Goal: Task Accomplishment & Management: Complete application form

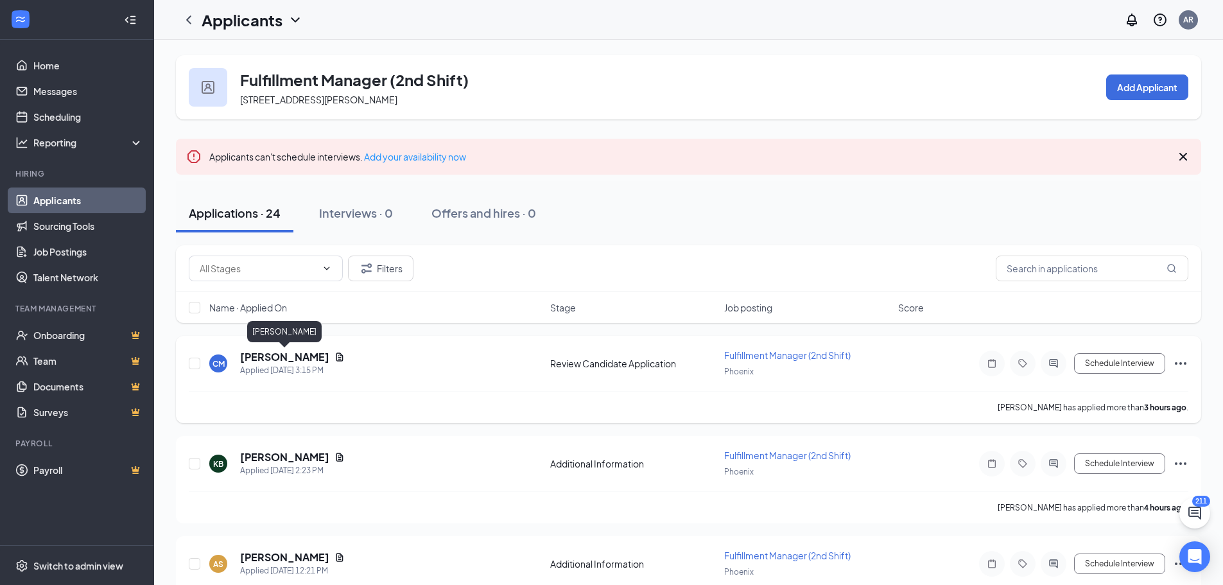
click at [318, 357] on h5 "[PERSON_NAME]" at bounding box center [284, 357] width 89 height 14
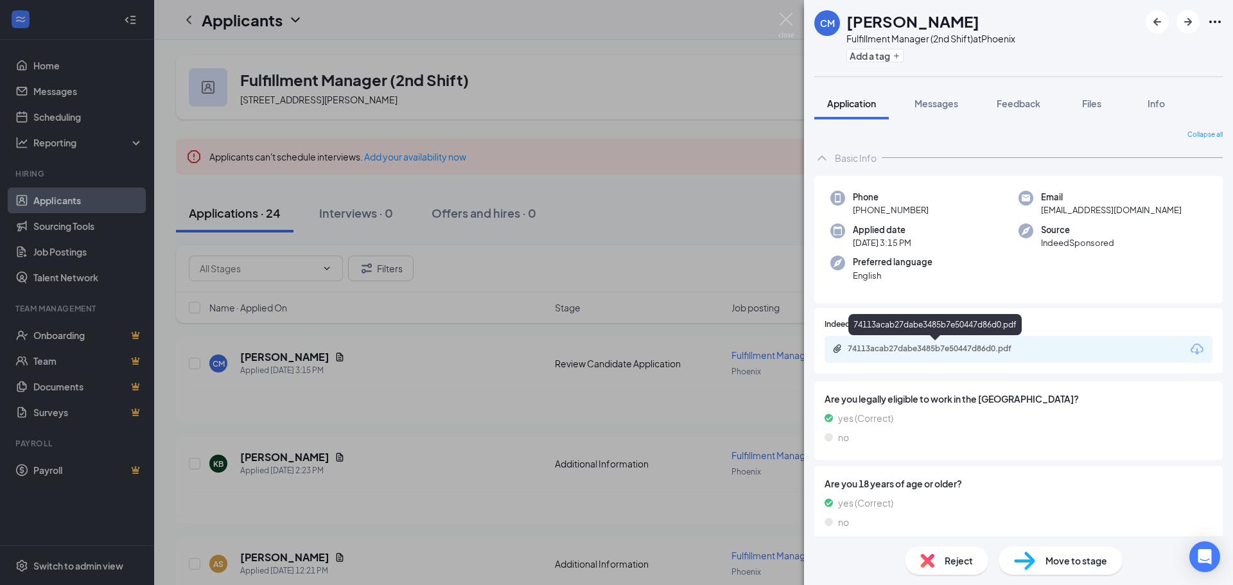
click at [929, 349] on div "74113acab27dabe3485b7e50447d86d0.pdf" at bounding box center [938, 349] width 180 height 10
click at [929, 563] on img at bounding box center [927, 561] width 14 height 14
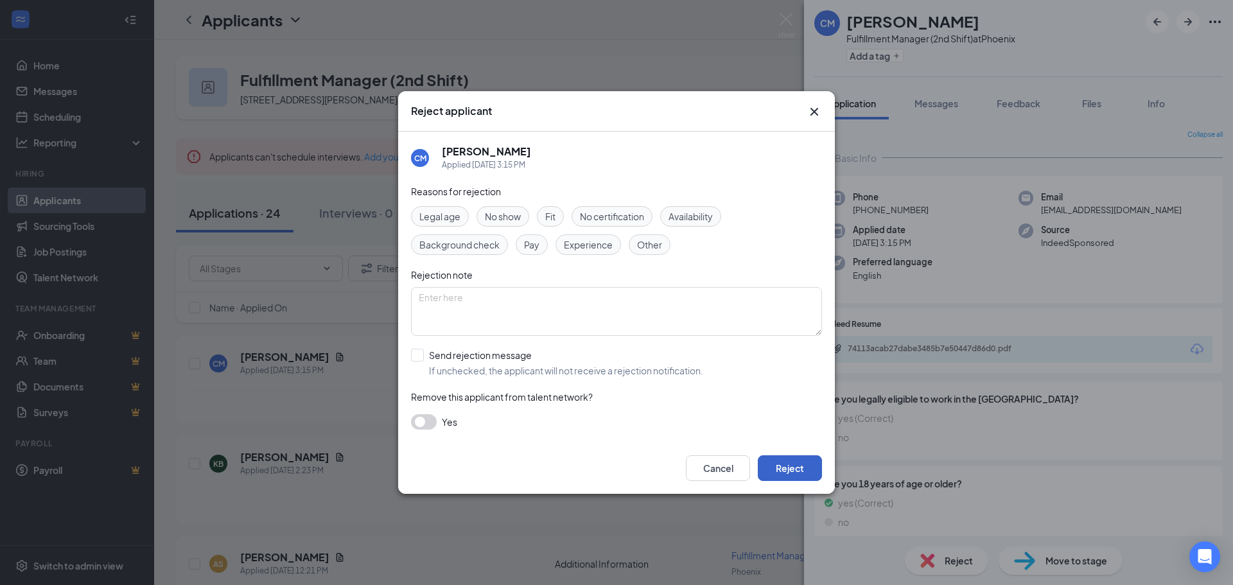
click at [786, 463] on button "Reject" at bounding box center [790, 468] width 64 height 26
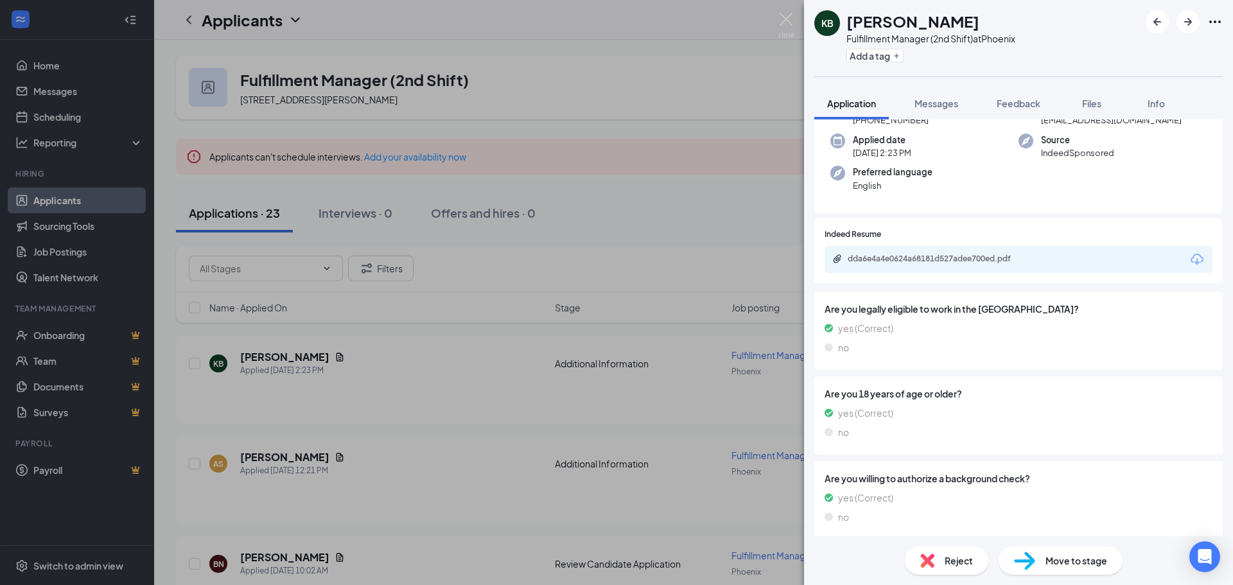
scroll to position [158, 0]
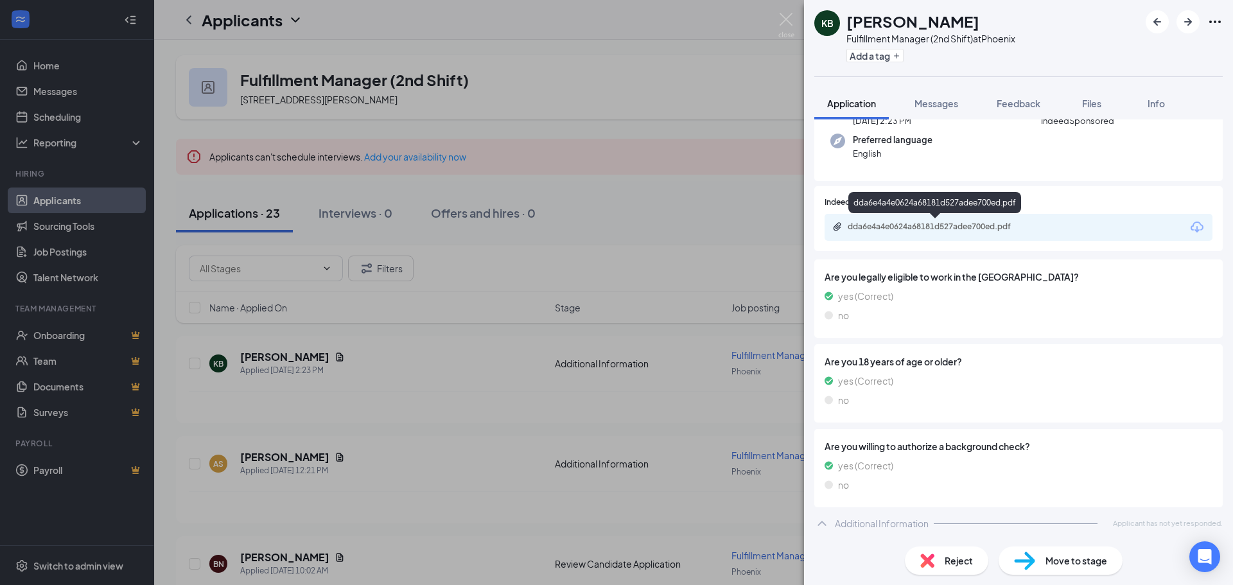
click at [919, 229] on div "dda6e4a4e0624a68181d527adee700ed.pdf" at bounding box center [938, 227] width 180 height 10
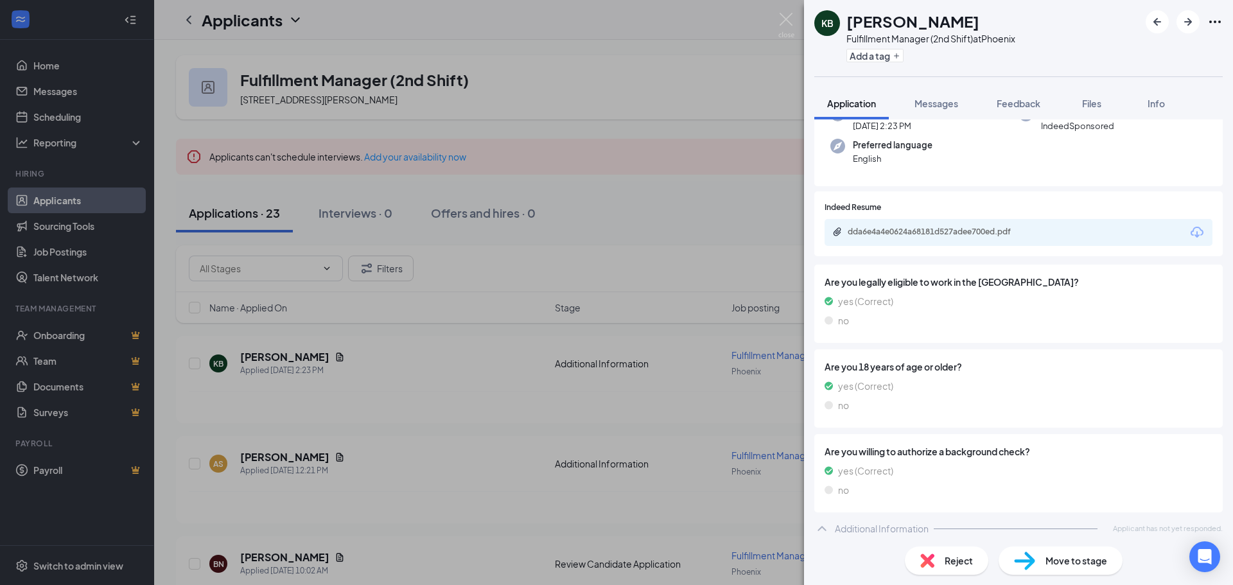
click at [930, 560] on img at bounding box center [927, 561] width 14 height 14
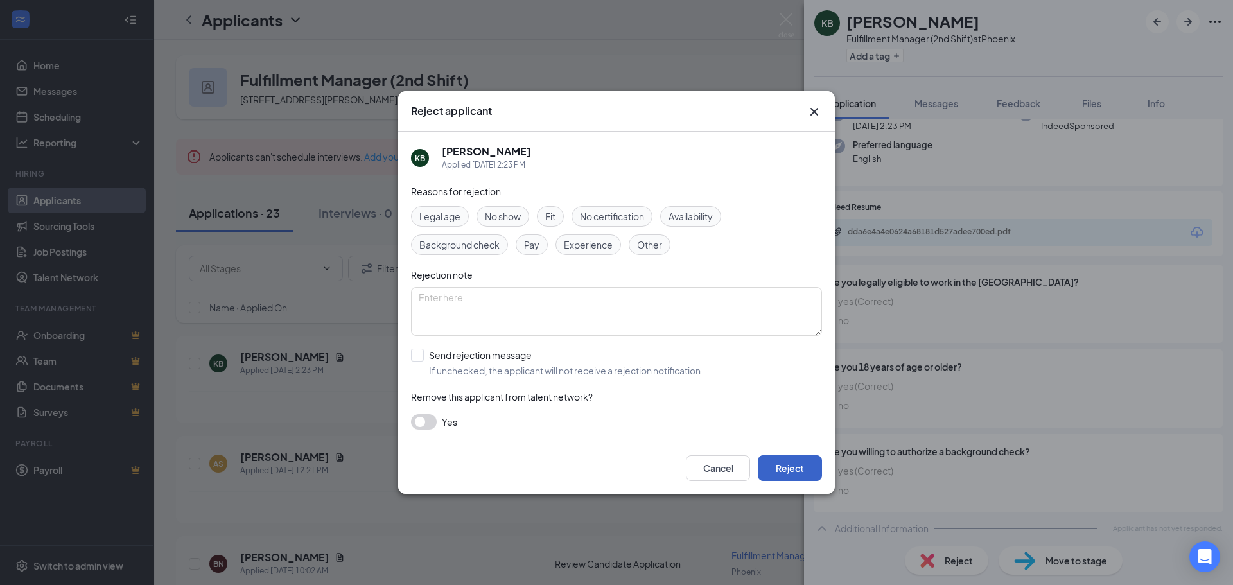
click at [789, 469] on button "Reject" at bounding box center [790, 468] width 64 height 26
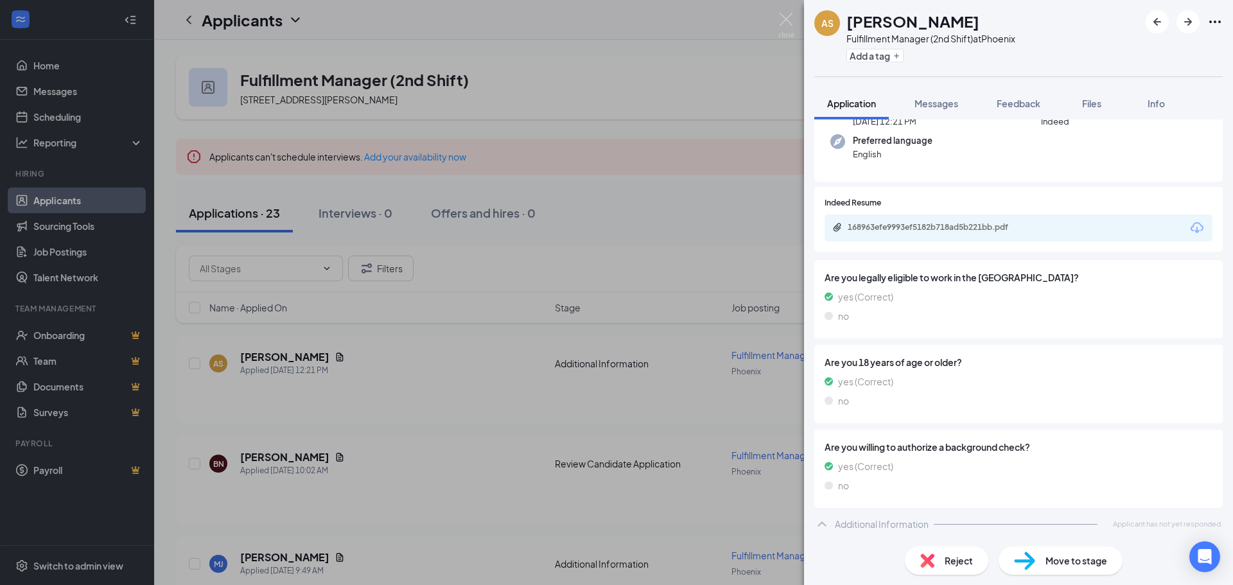
scroll to position [122, 0]
click at [924, 225] on div "168963efe9993ef5182b718ad5b221bb.pdf" at bounding box center [938, 227] width 180 height 10
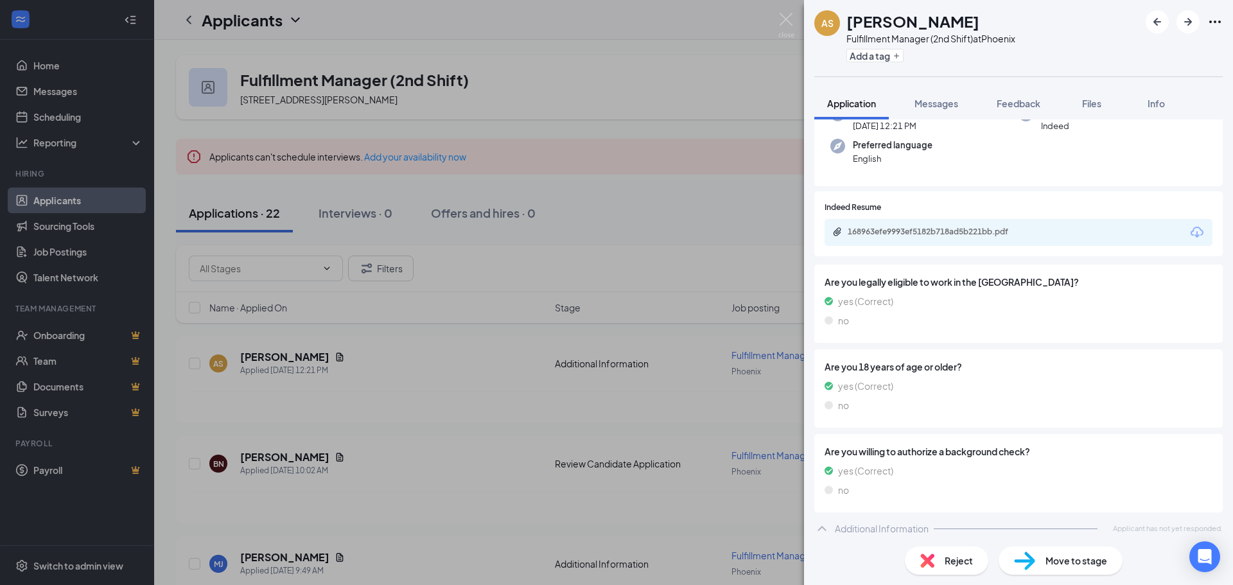
click at [927, 557] on img at bounding box center [927, 561] width 14 height 14
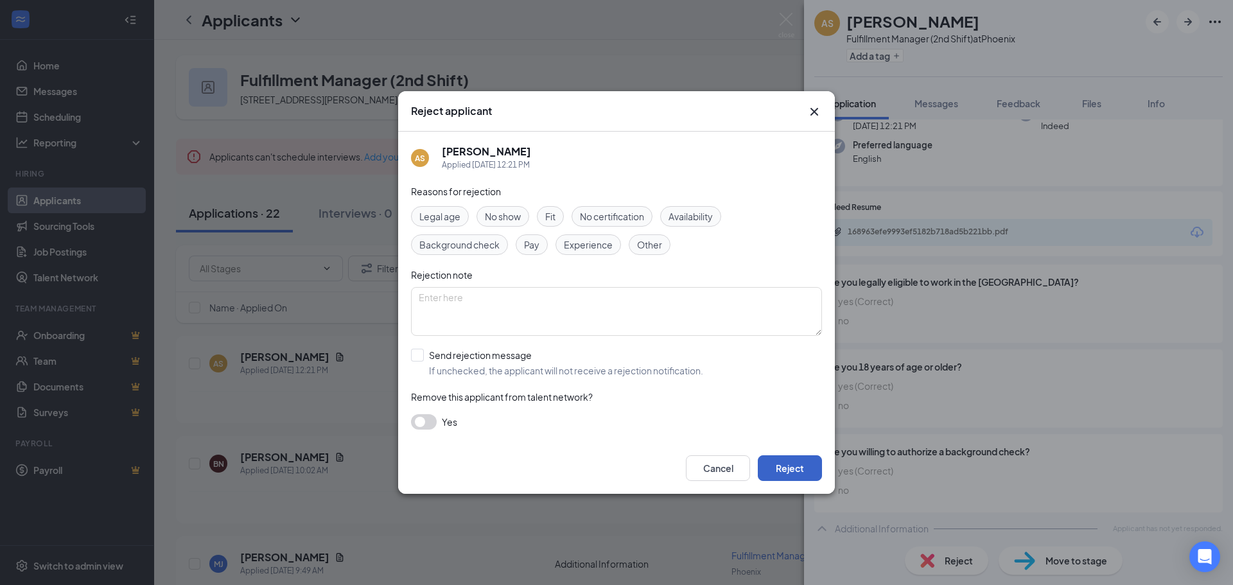
click at [789, 473] on button "Reject" at bounding box center [790, 468] width 64 height 26
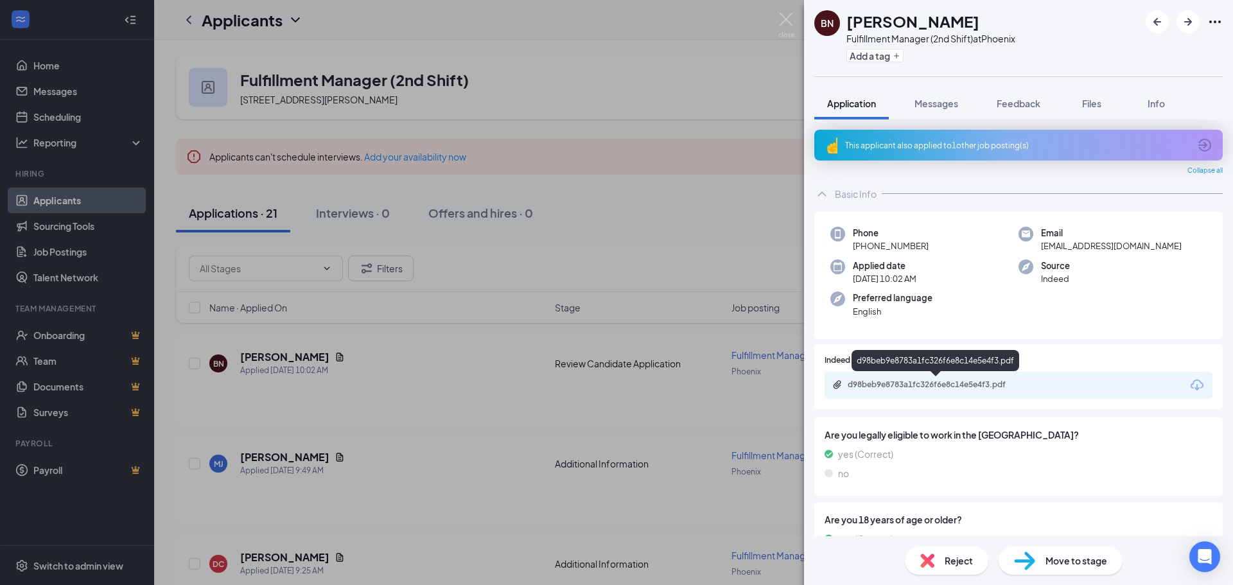
click at [977, 381] on div "d98beb9e8783a1fc326f6e8c14e5e4f3.pdf" at bounding box center [938, 385] width 180 height 10
click at [928, 556] on img at bounding box center [927, 561] width 14 height 14
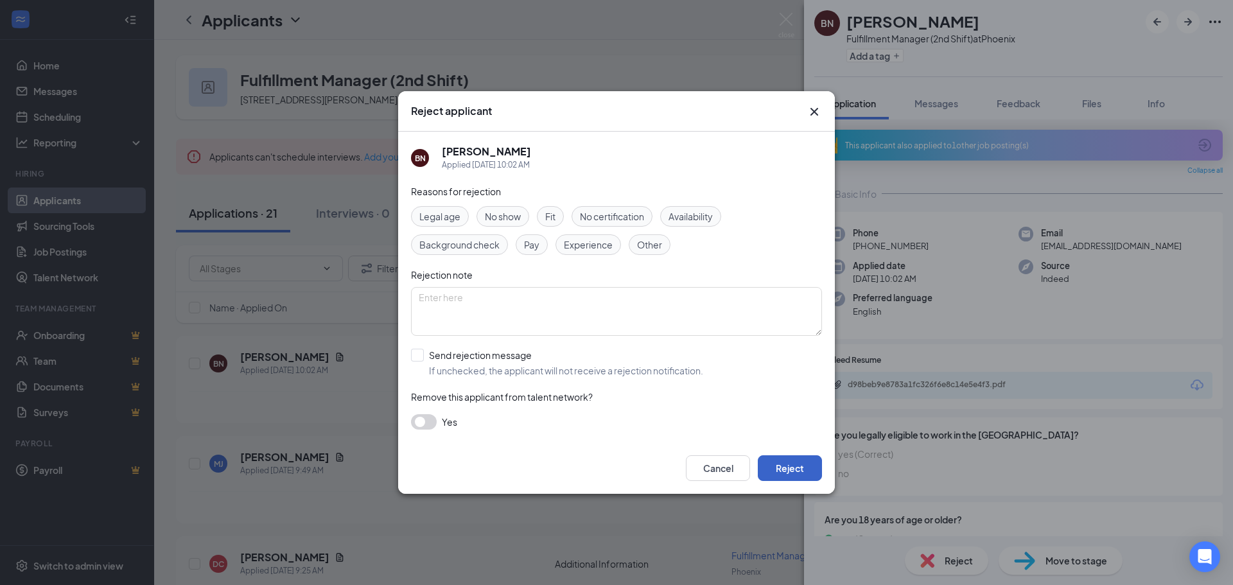
click at [798, 475] on button "Reject" at bounding box center [790, 468] width 64 height 26
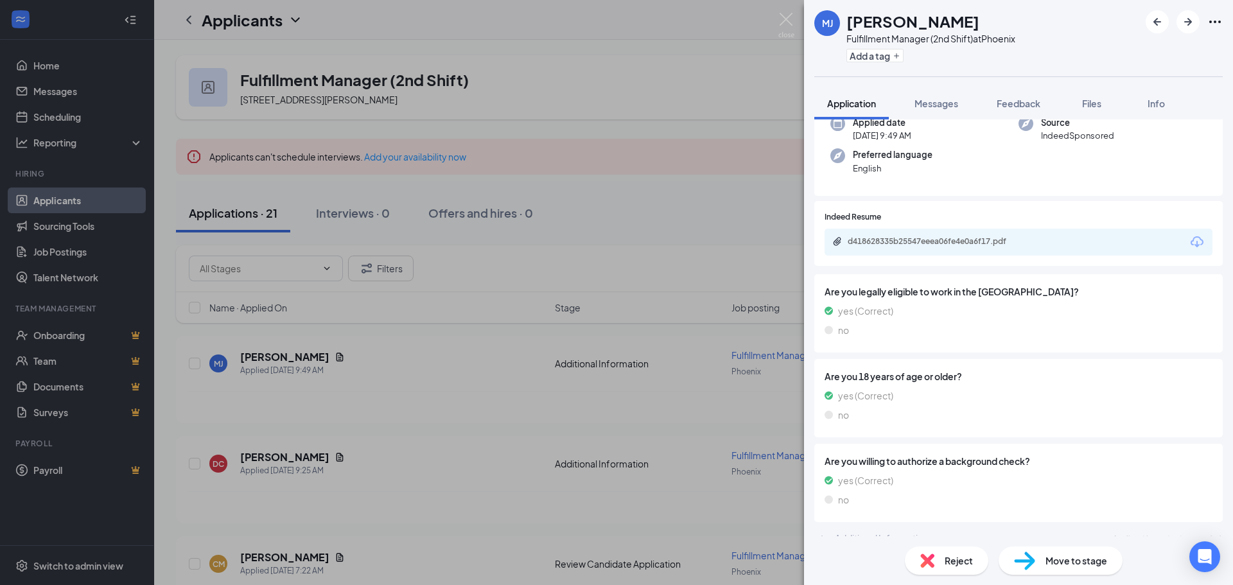
scroll to position [122, 0]
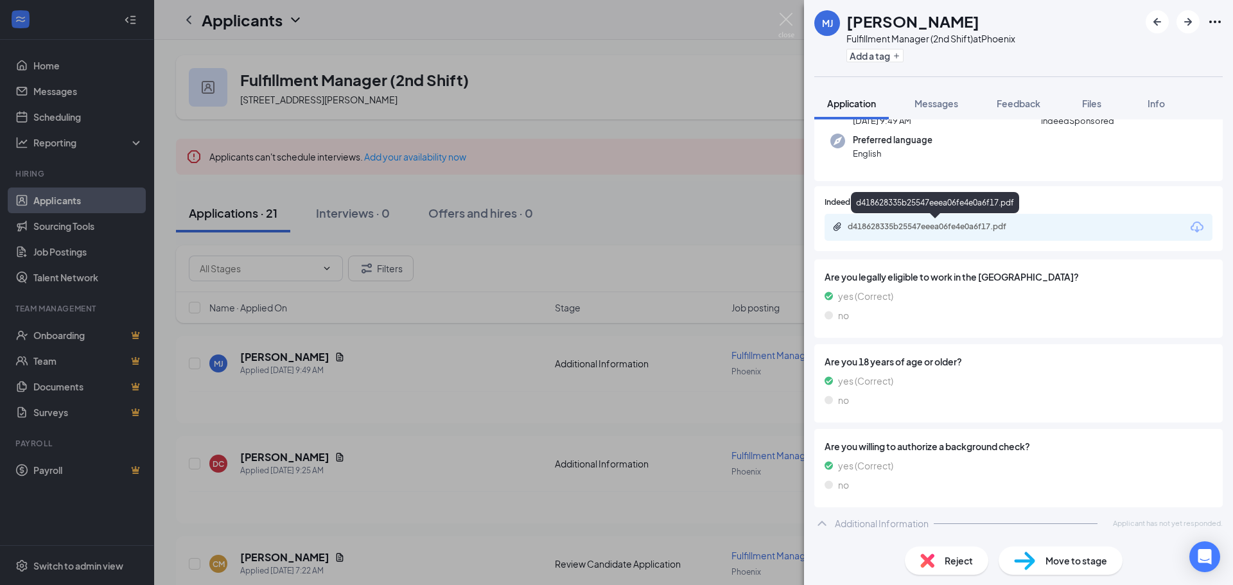
click at [891, 227] on div "d418628335b25547eeea06fe4e0a6f17.pdf" at bounding box center [938, 227] width 180 height 10
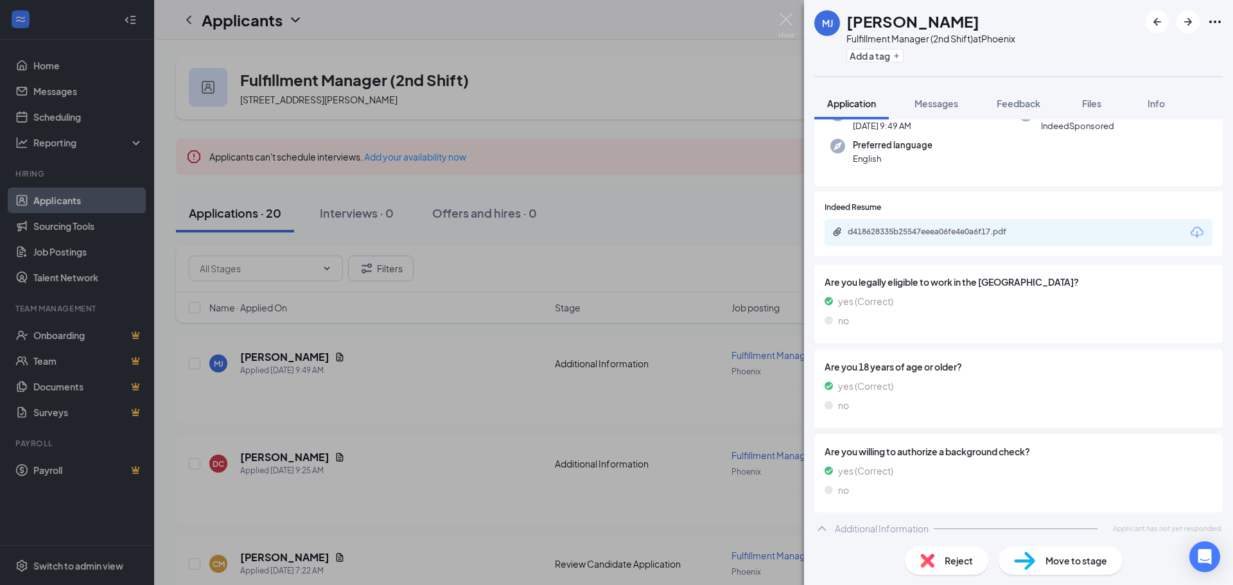
click at [927, 566] on img at bounding box center [927, 561] width 14 height 14
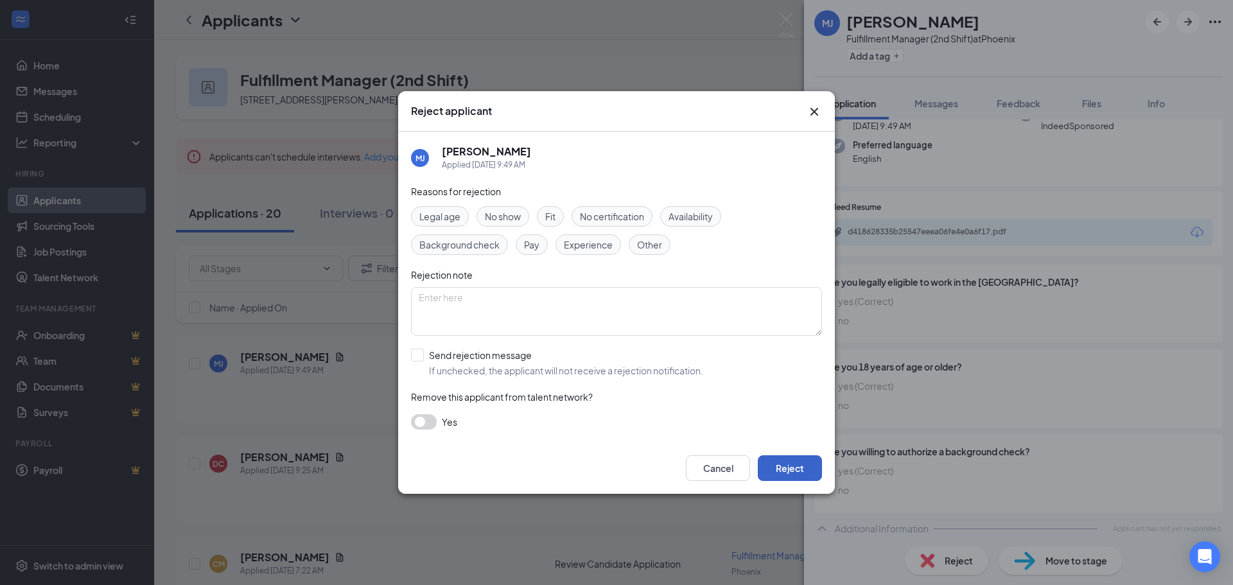
click at [777, 475] on button "Reject" at bounding box center [790, 468] width 64 height 26
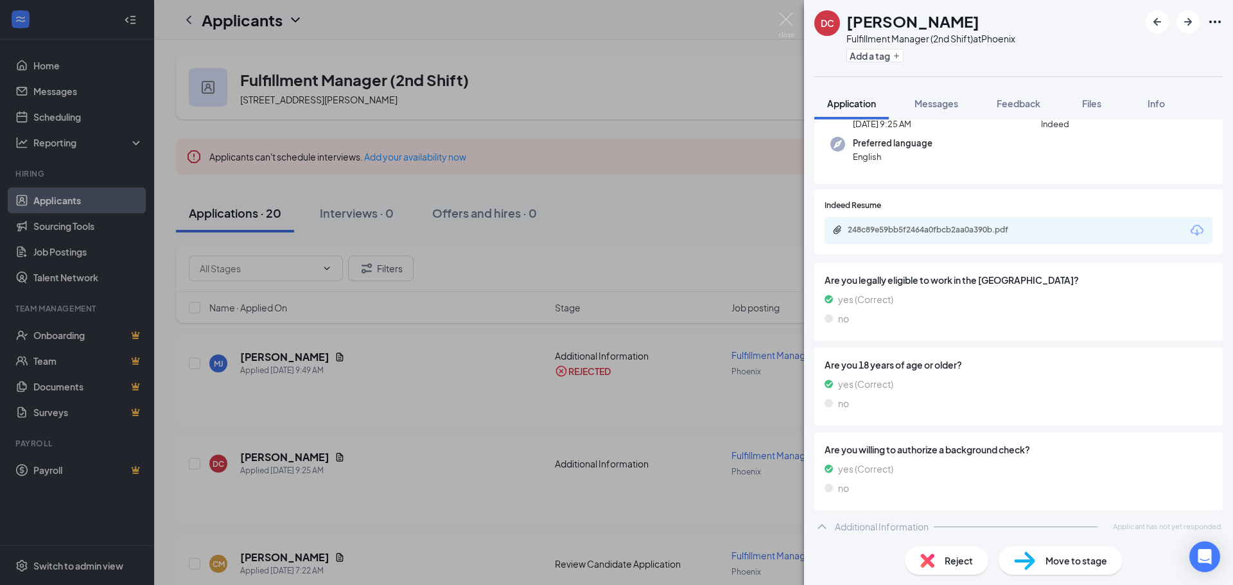
scroll to position [122, 0]
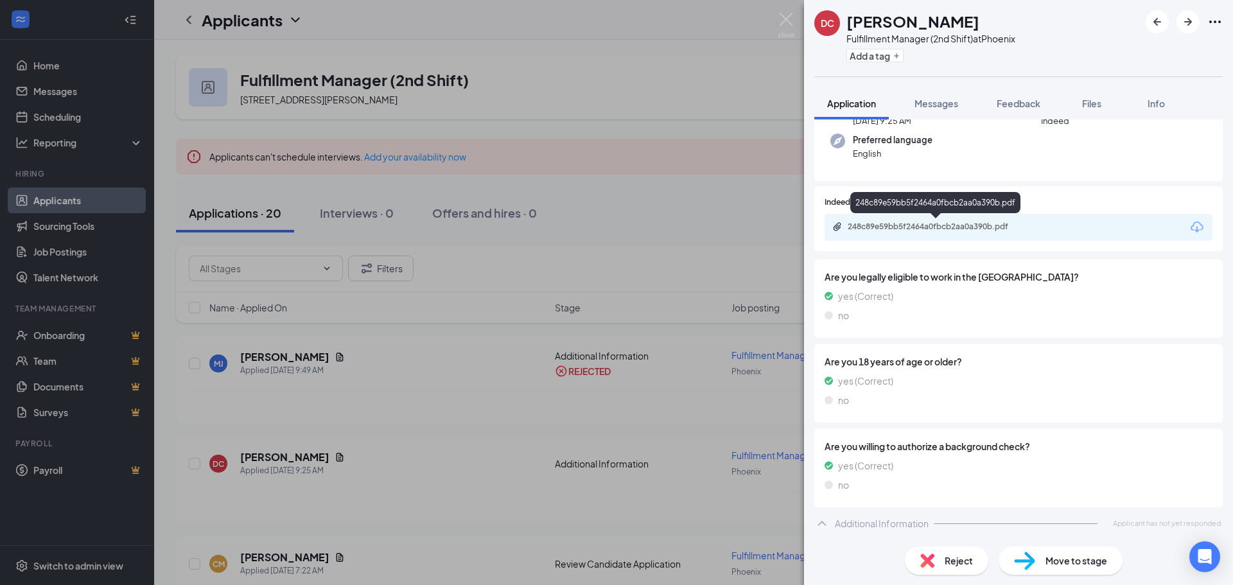
click at [923, 229] on div "248c89e59bb5f2464a0fbcb2aa0a390b.pdf" at bounding box center [938, 227] width 180 height 10
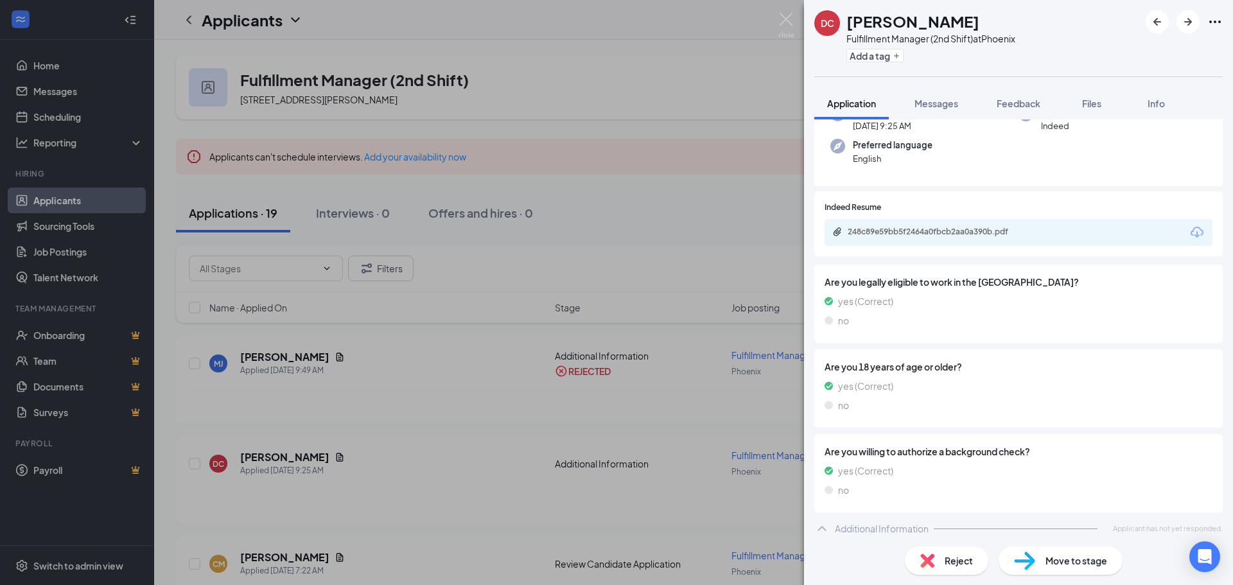
click at [929, 563] on img at bounding box center [927, 561] width 14 height 14
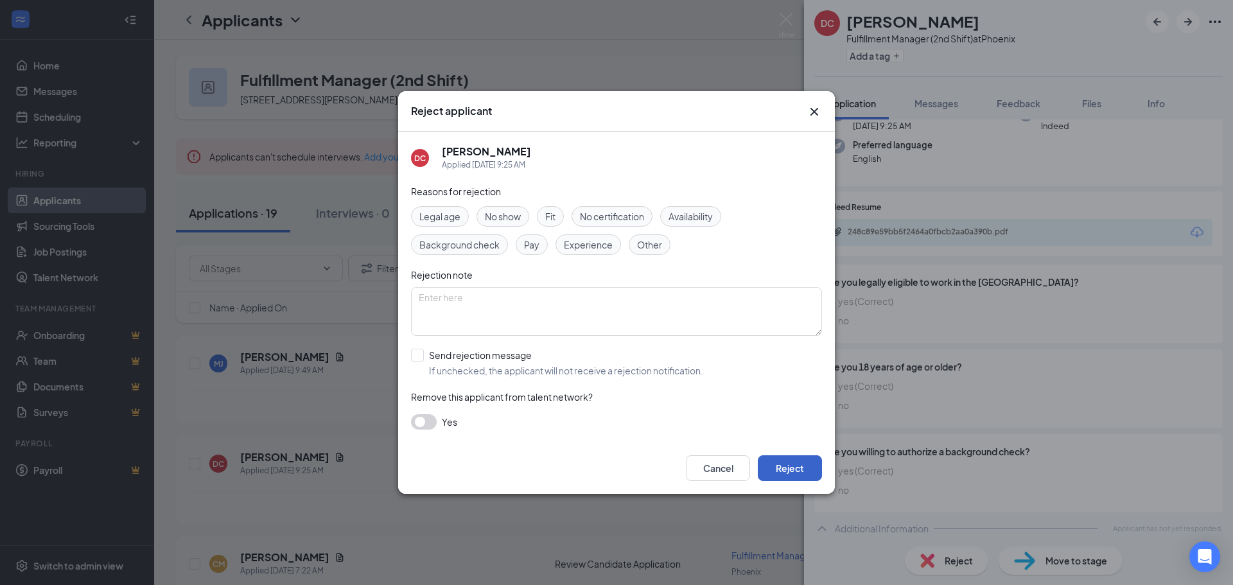
click at [777, 475] on button "Reject" at bounding box center [790, 468] width 64 height 26
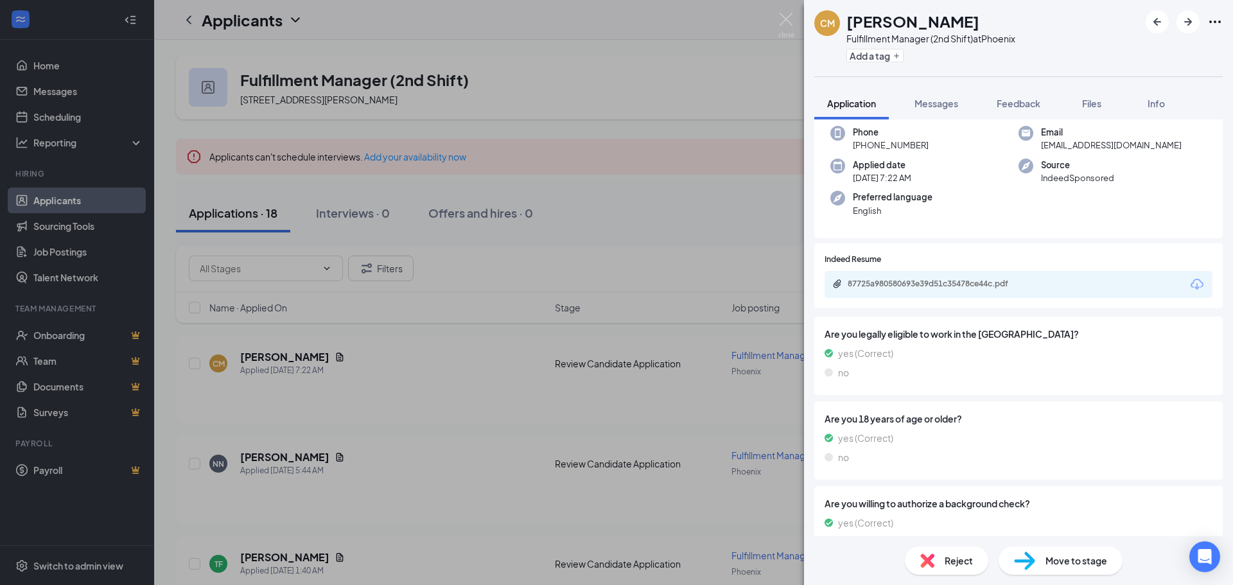
scroll to position [63, 0]
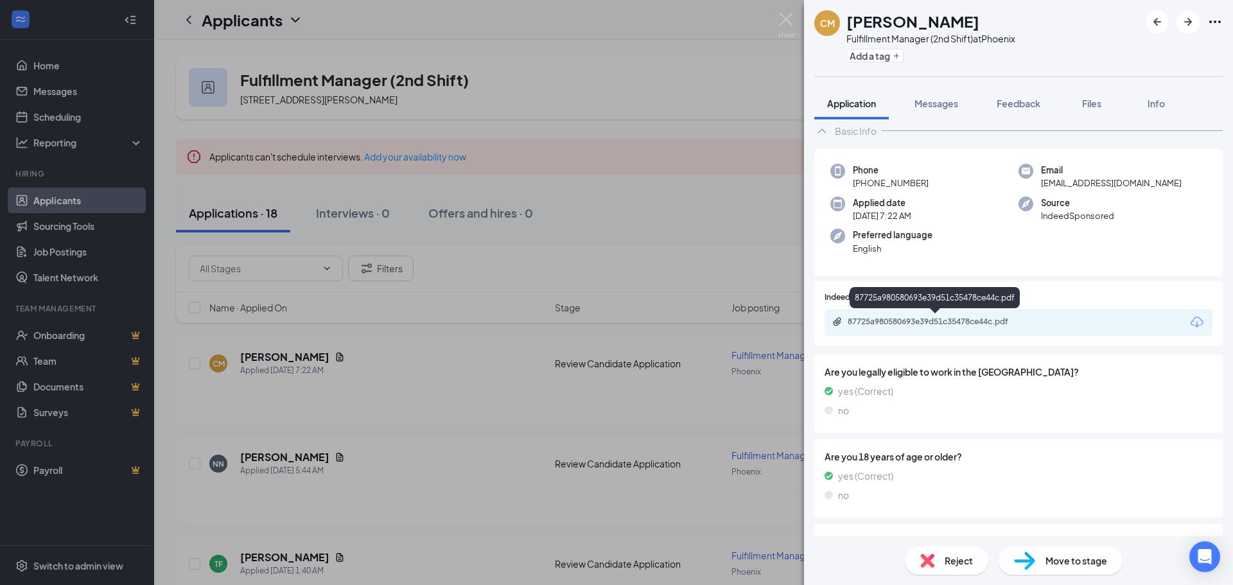
click at [976, 320] on div "87725a980580693e39d51c35478ce44c.pdf" at bounding box center [938, 322] width 180 height 10
click at [947, 562] on span "Reject" at bounding box center [959, 561] width 28 height 14
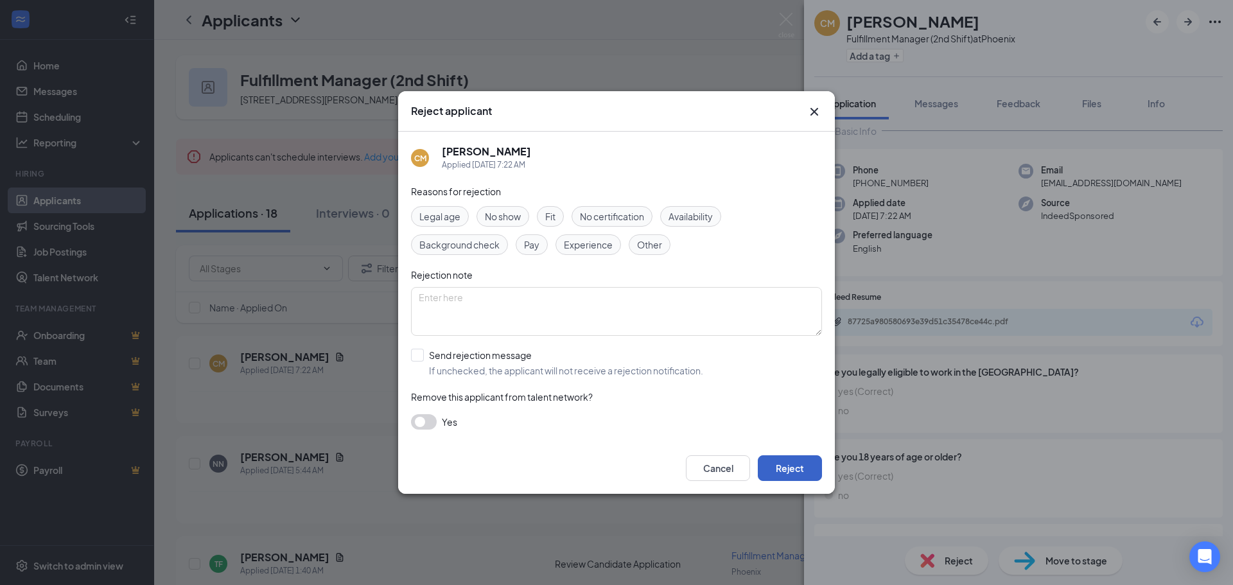
click at [784, 468] on button "Reject" at bounding box center [790, 468] width 64 height 26
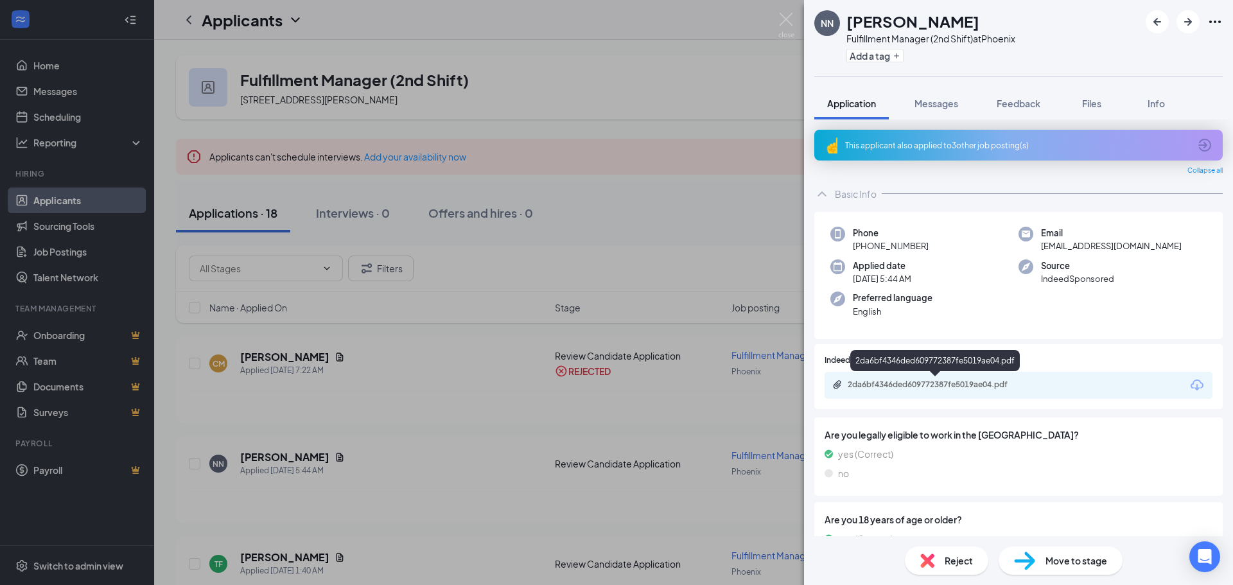
click at [990, 383] on div "2da6bf4346ded609772387fe5019ae04.pdf" at bounding box center [938, 385] width 180 height 10
click at [928, 559] on img at bounding box center [927, 561] width 14 height 14
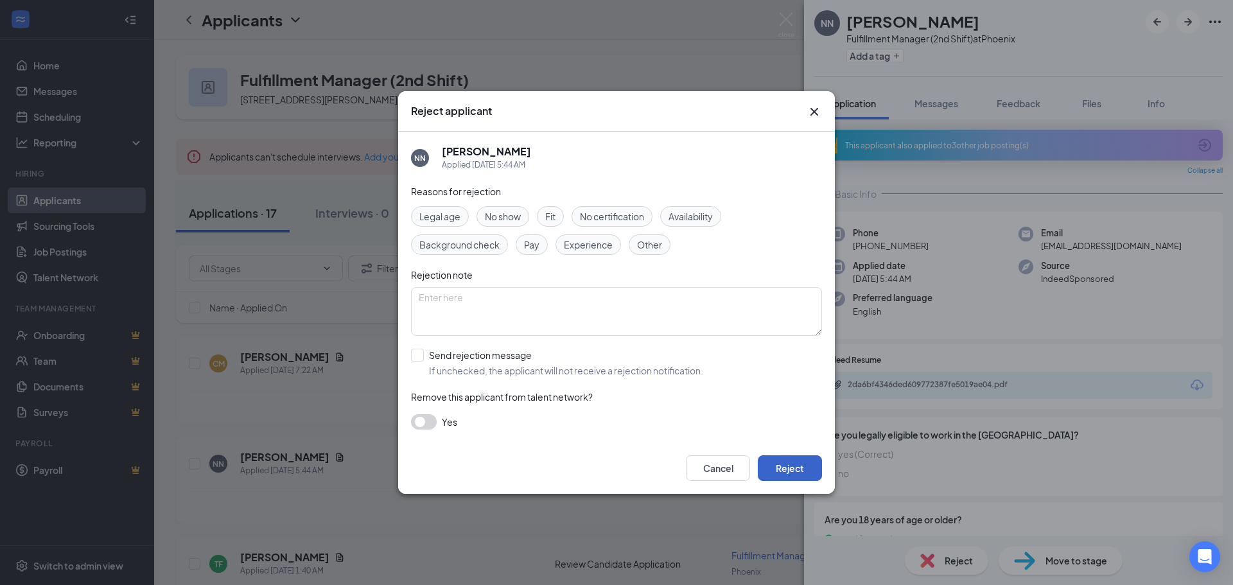
click at [803, 473] on button "Reject" at bounding box center [790, 468] width 64 height 26
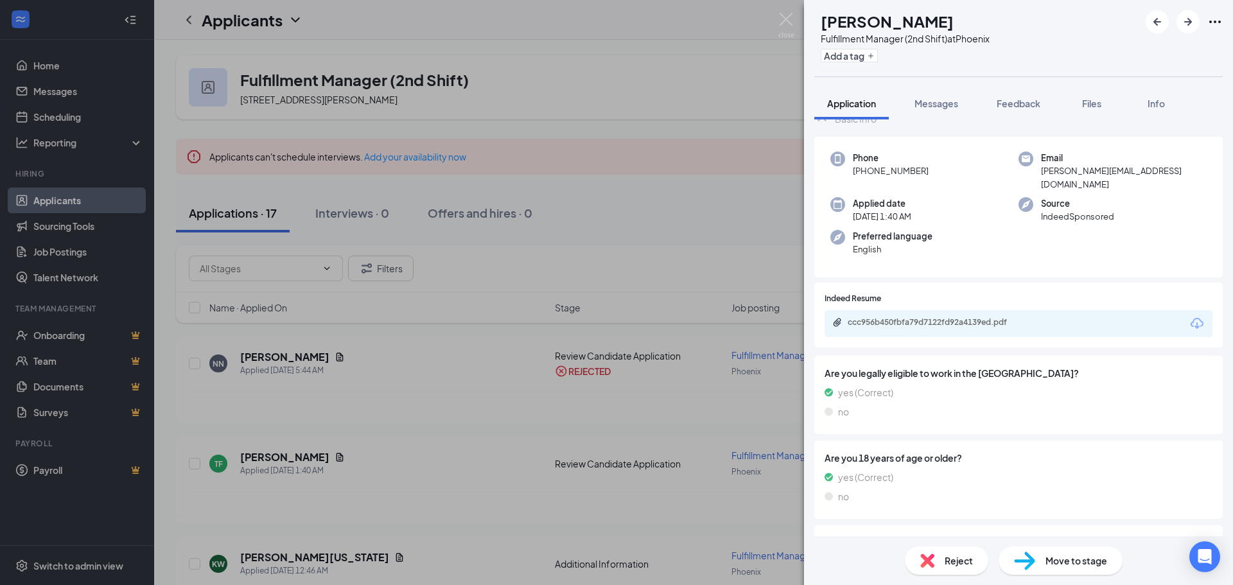
scroll to position [27, 0]
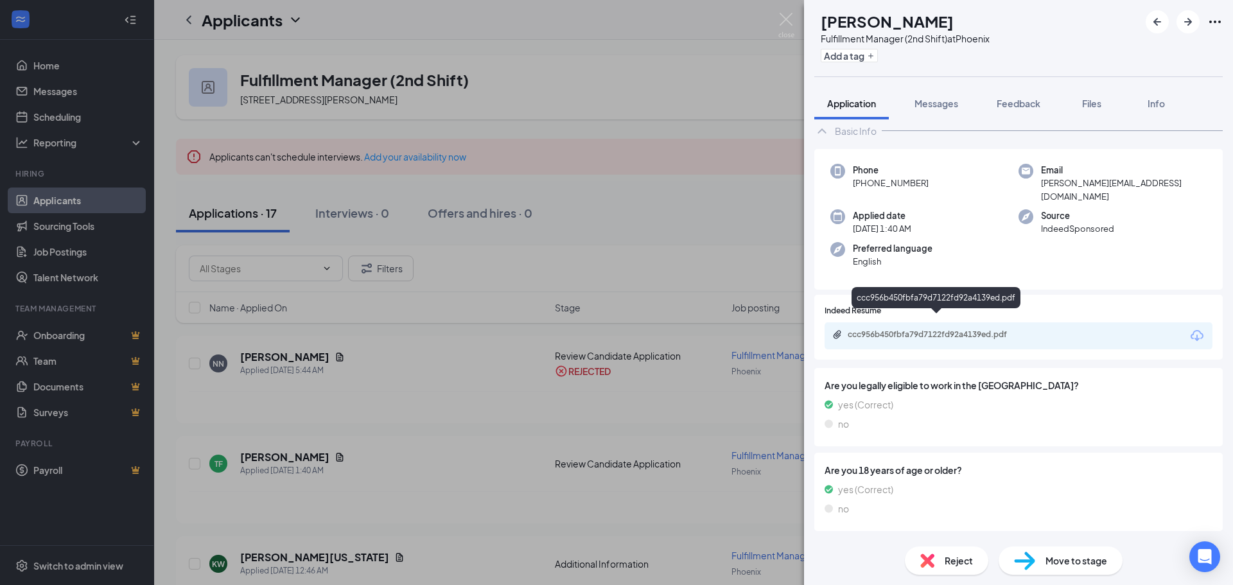
click at [950, 329] on div "ccc956b450fbfa79d7122fd92a4139ed.pdf" at bounding box center [938, 334] width 180 height 10
drag, startPoint x: 1189, startPoint y: 24, endPoint x: 1151, endPoint y: 137, distance: 119.8
click at [1188, 24] on icon "ArrowRight" at bounding box center [1187, 21] width 15 height 15
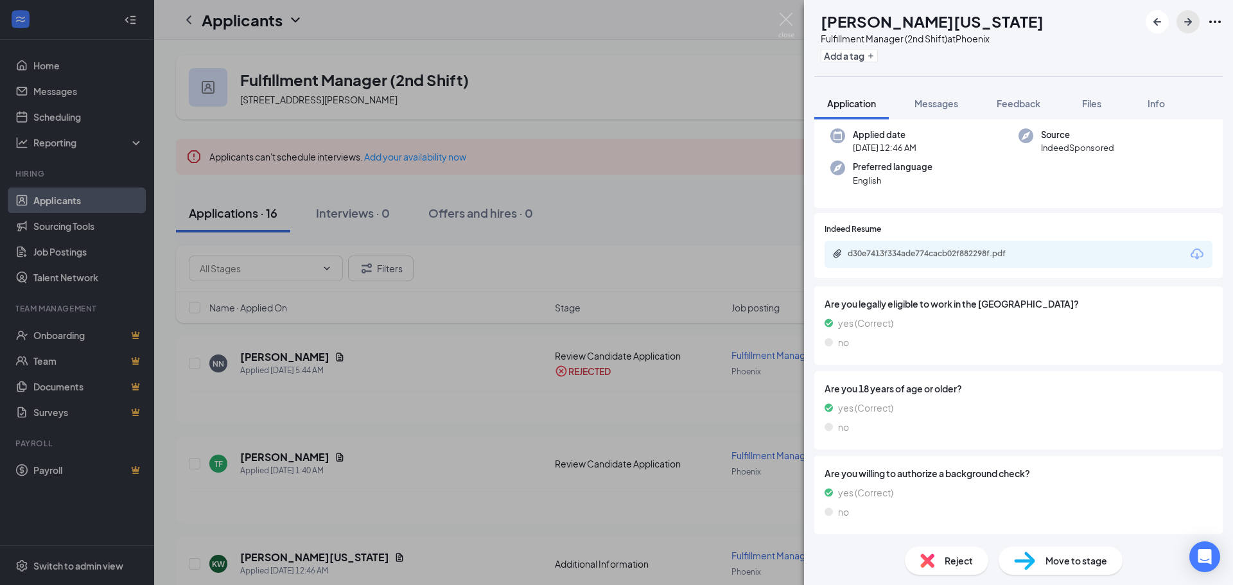
scroll to position [122, 0]
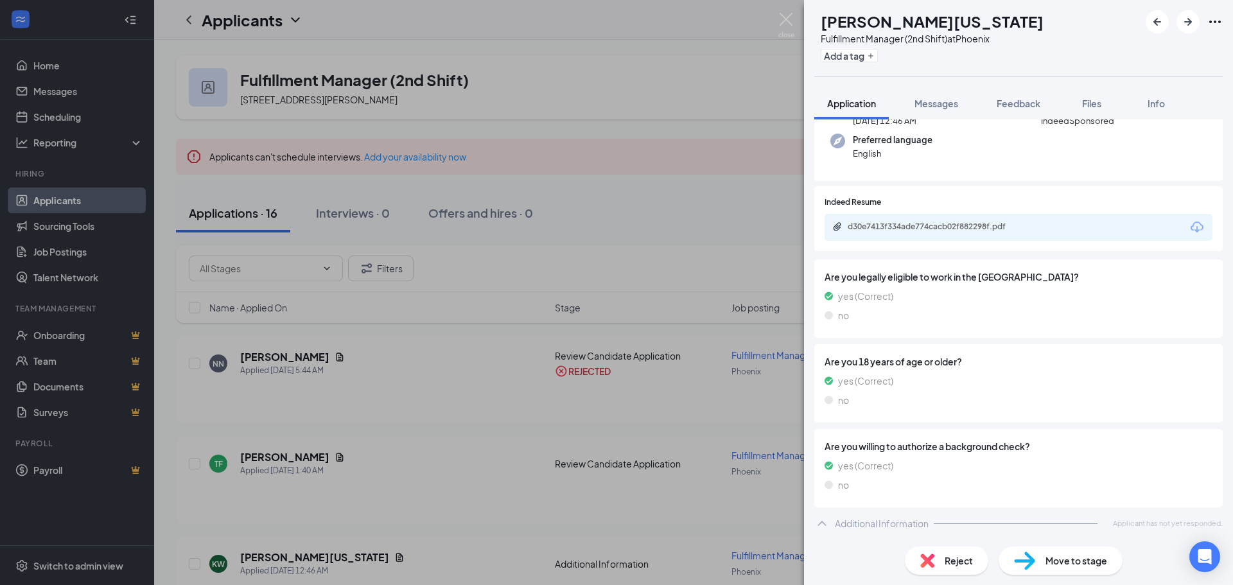
click at [939, 218] on div "d30e7413f334ade774cacb02f882298f.pdf" at bounding box center [1019, 227] width 388 height 27
click at [940, 229] on div "d30e7413f334ade774cacb02f882298f.pdf" at bounding box center [938, 227] width 180 height 10
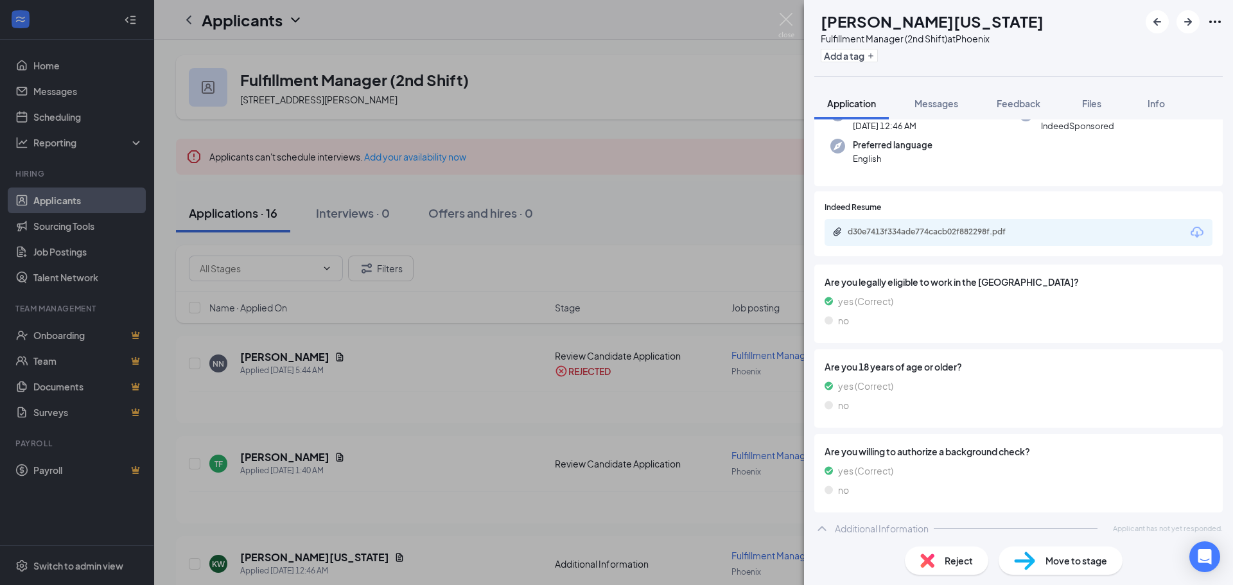
click at [940, 559] on div "Reject" at bounding box center [946, 561] width 83 height 28
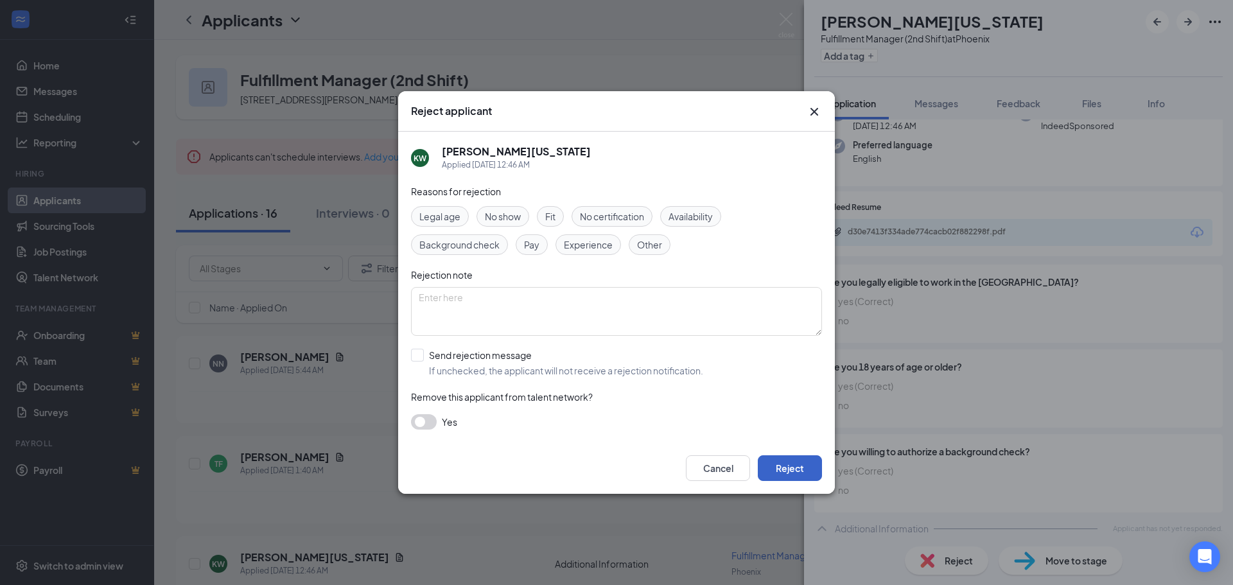
click at [785, 472] on button "Reject" at bounding box center [790, 468] width 64 height 26
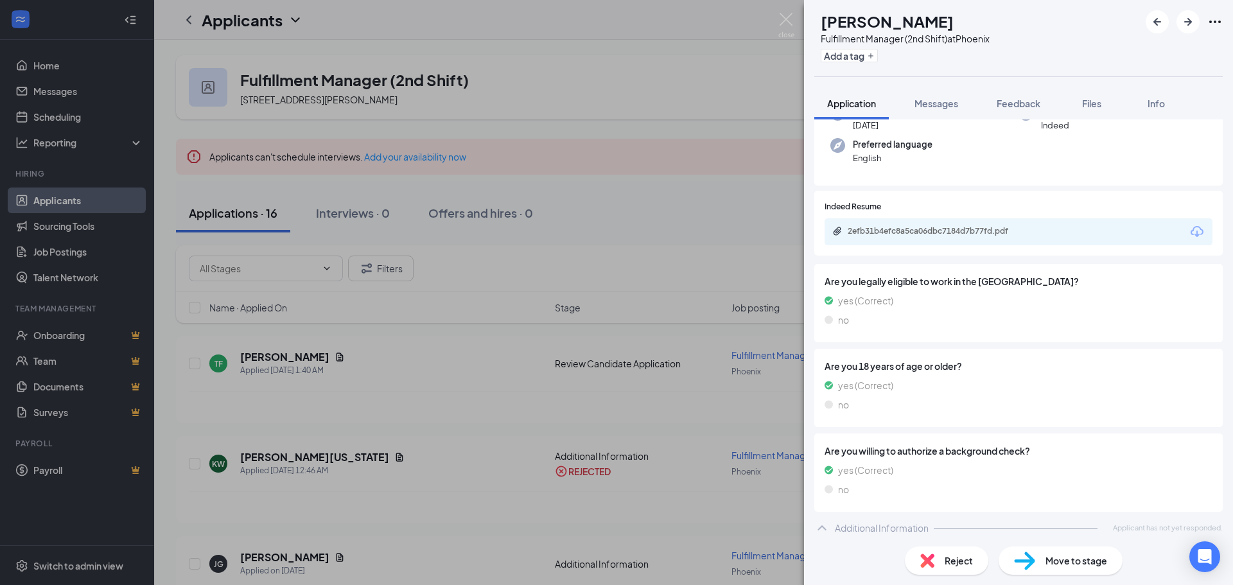
scroll to position [122, 0]
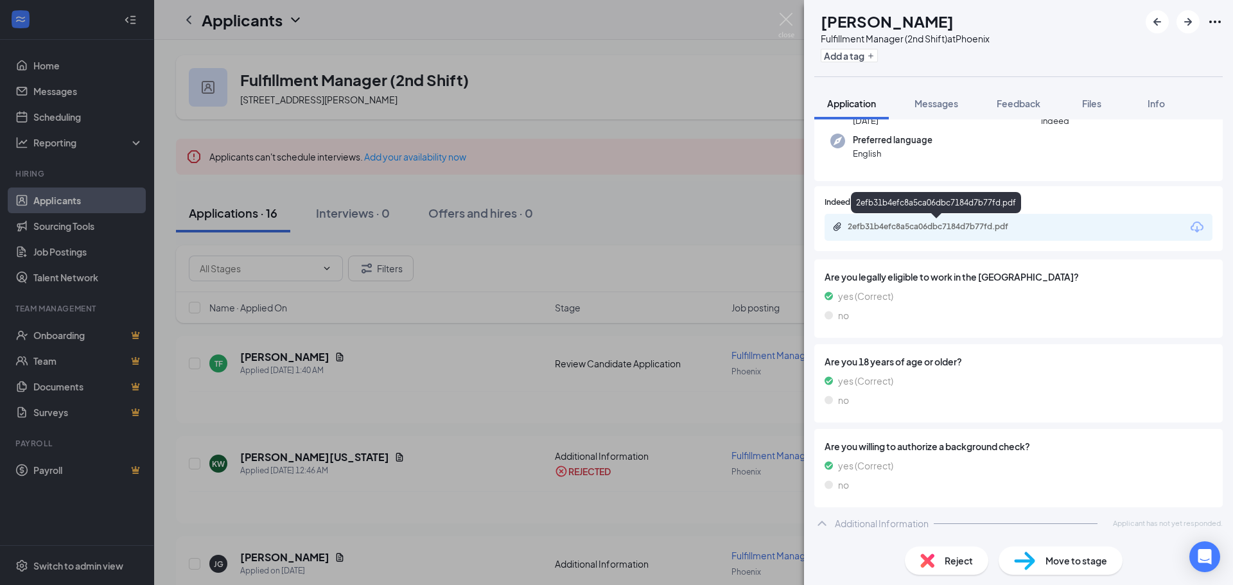
click at [927, 229] on div "2efb31b4efc8a5ca06dbc7184d7b77fd.pdf" at bounding box center [938, 227] width 180 height 10
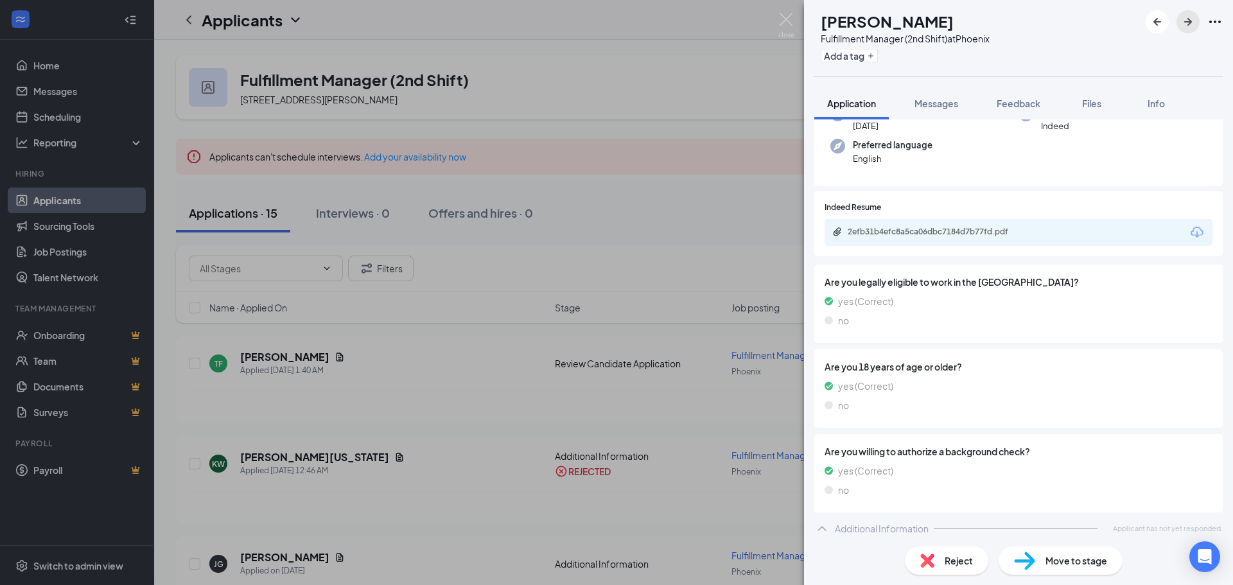
click at [1187, 22] on icon "ArrowRight" at bounding box center [1188, 22] width 8 height 8
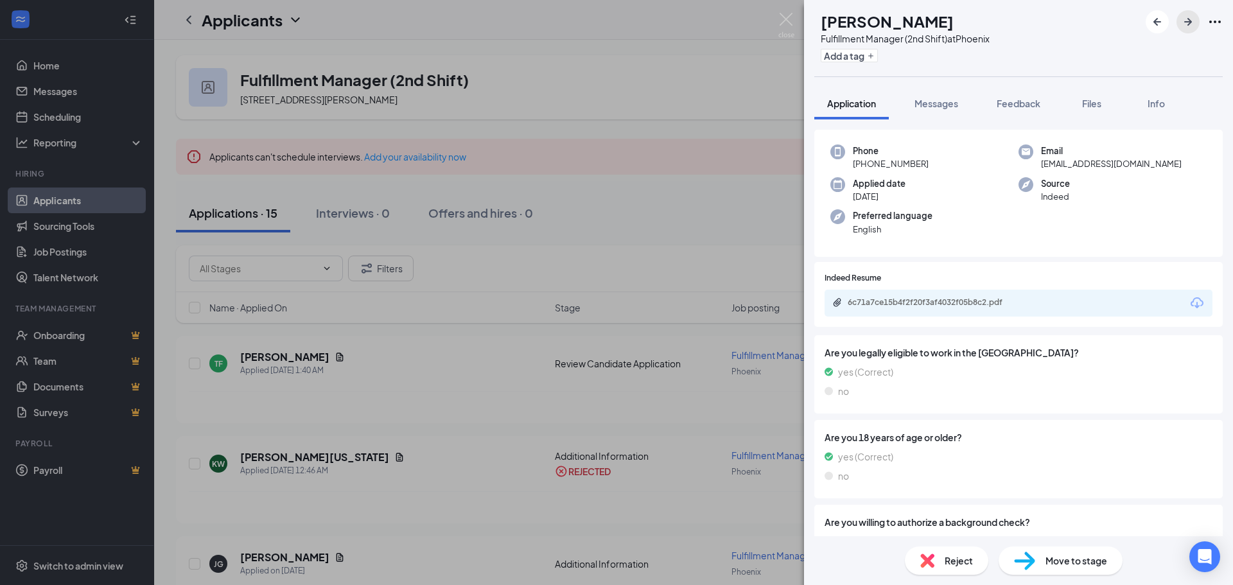
scroll to position [122, 0]
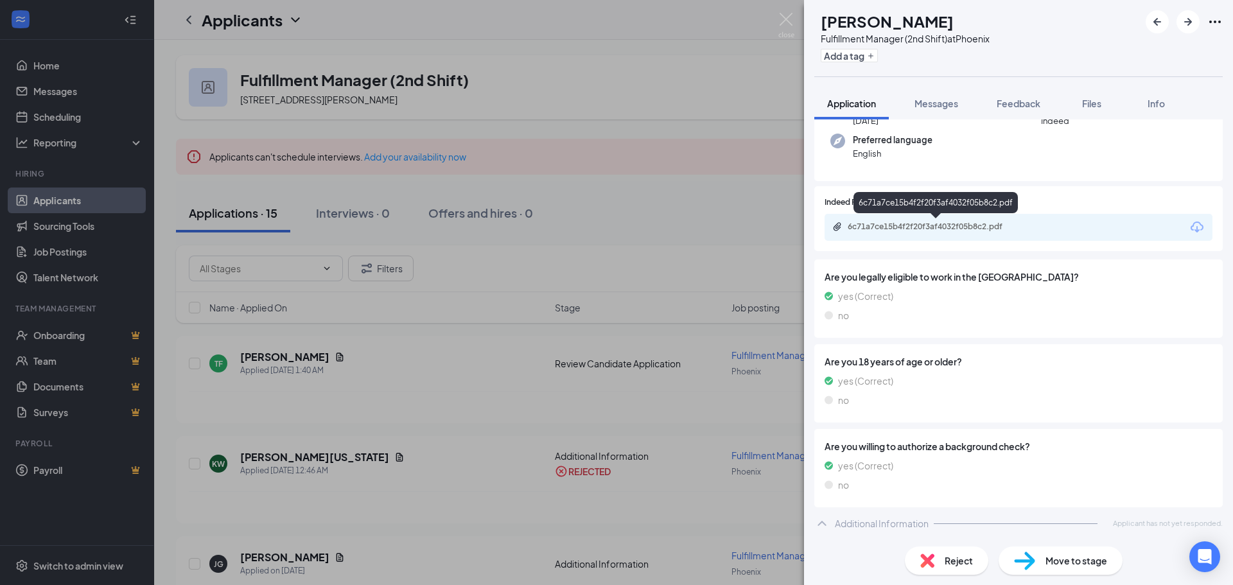
click at [971, 225] on div "6c71a7ce15b4f2f20f3af4032f05b8c2.pdf" at bounding box center [938, 227] width 180 height 10
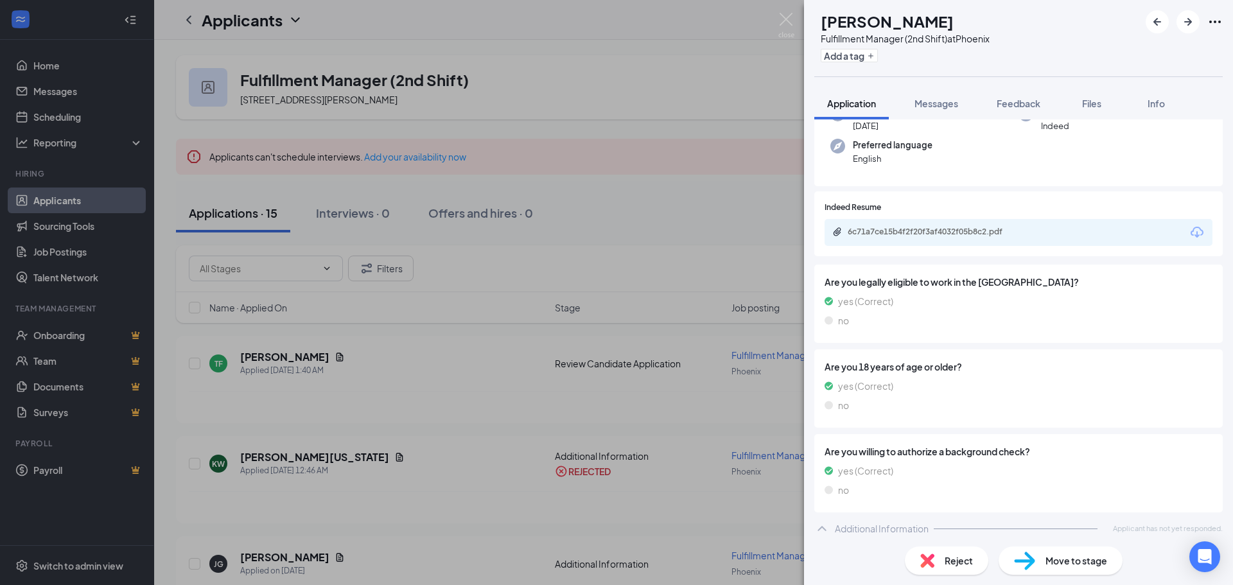
click at [930, 558] on img at bounding box center [927, 561] width 14 height 14
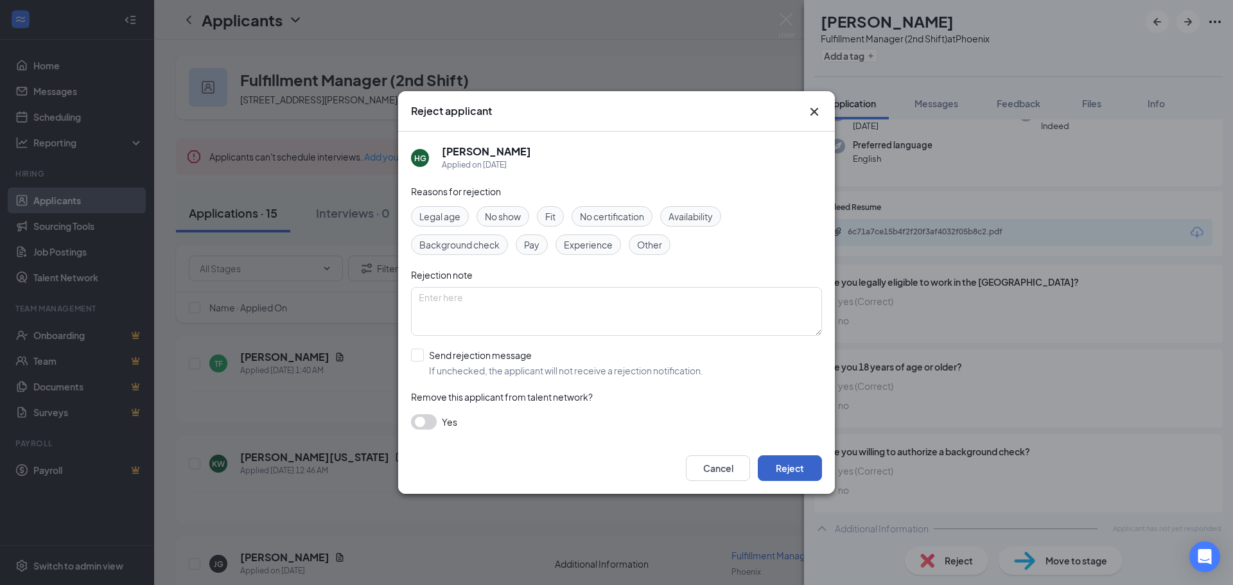
click at [793, 467] on button "Reject" at bounding box center [790, 468] width 64 height 26
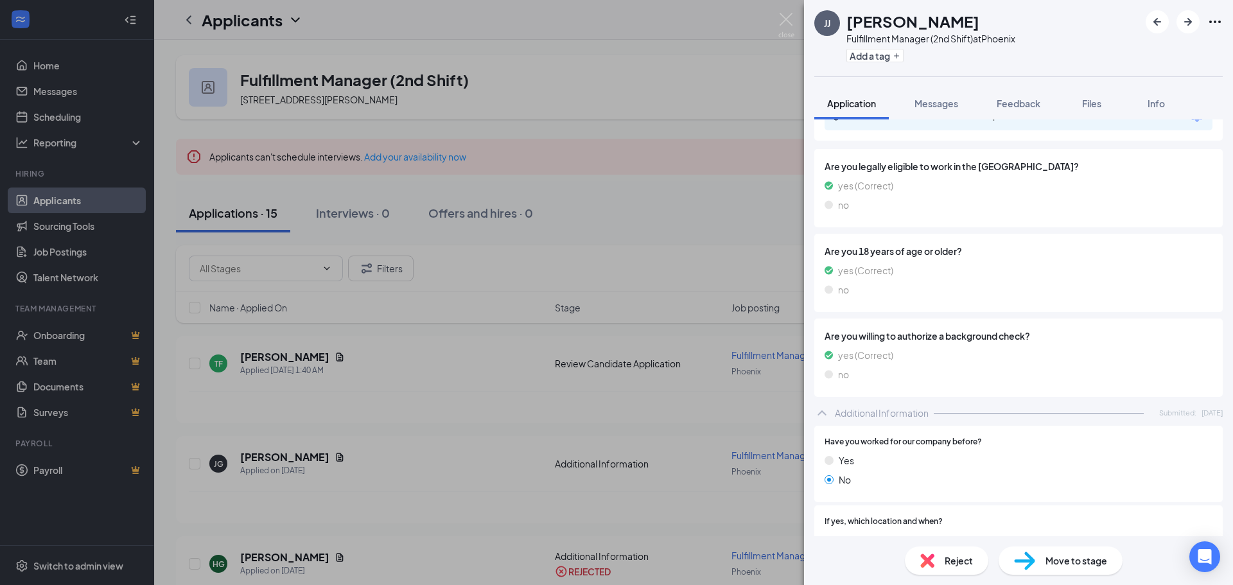
scroll to position [91, 0]
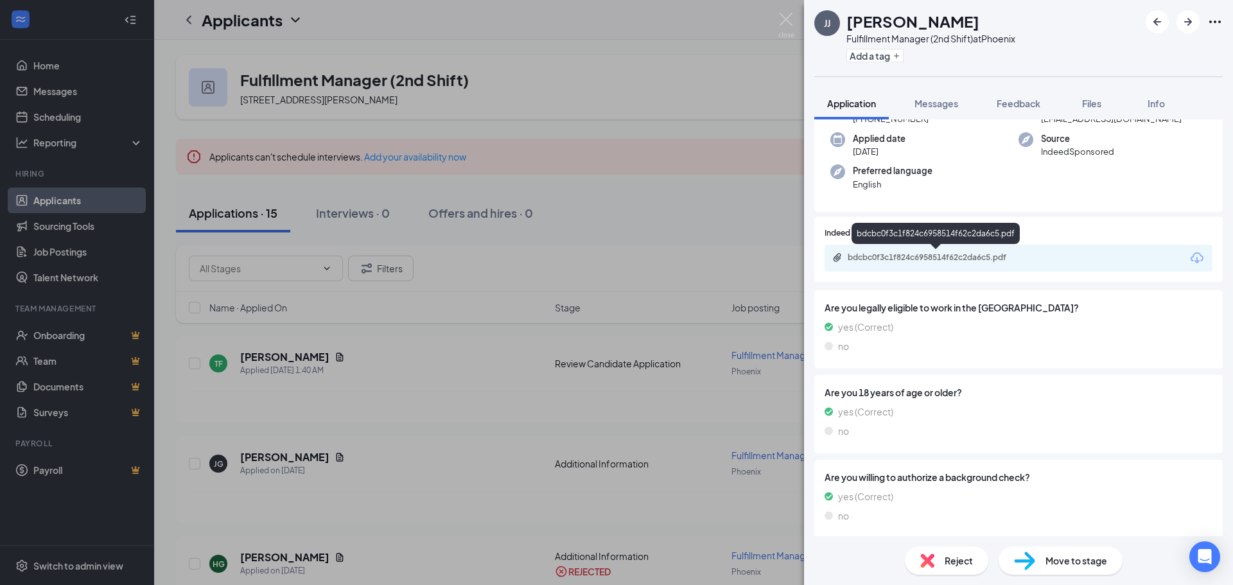
click at [956, 259] on div "bdcbc0f3c1f824c6958514f62c2da6c5.pdf" at bounding box center [938, 257] width 180 height 10
